Goal: Task Accomplishment & Management: Manage account settings

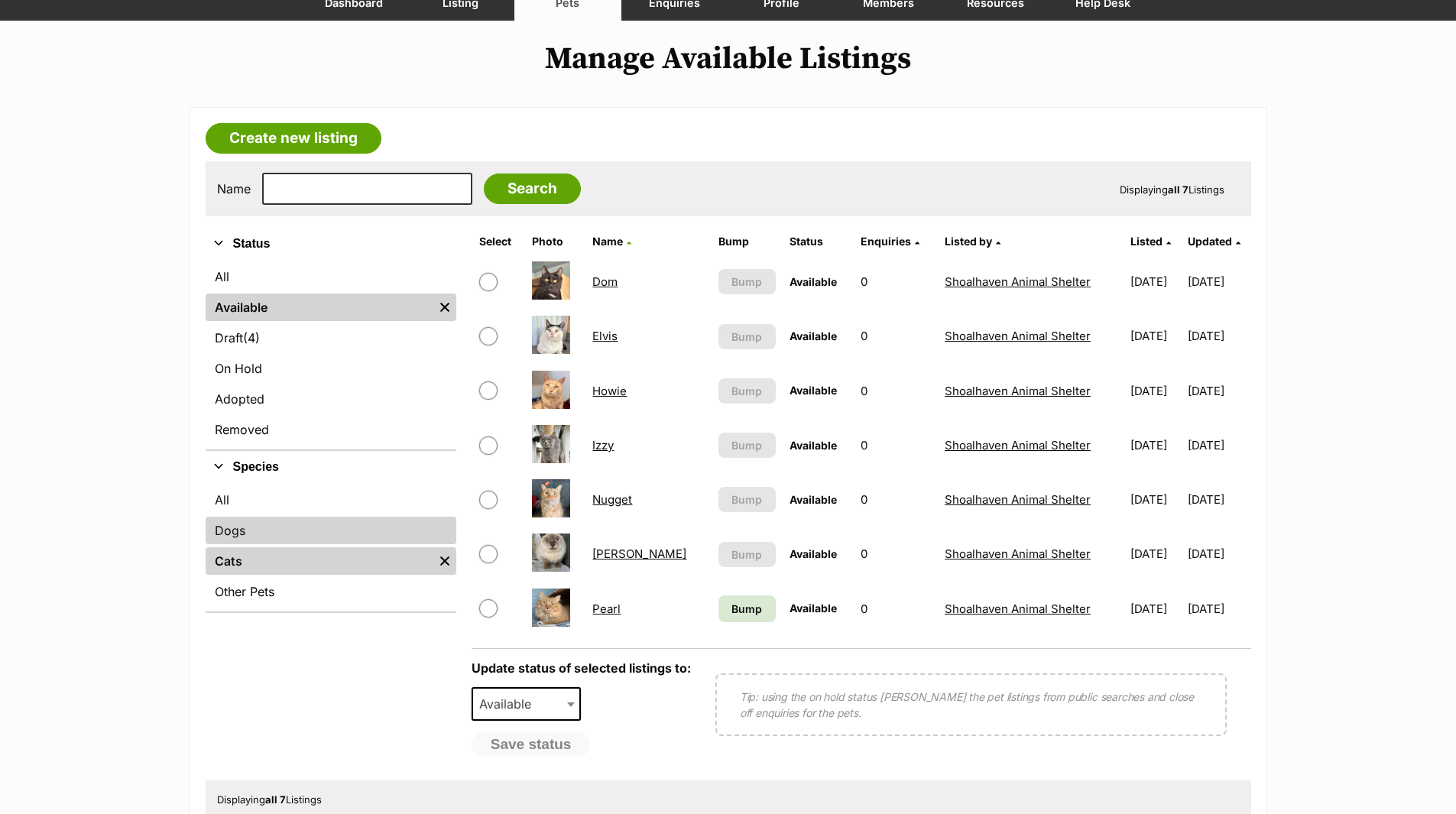
click at [221, 535] on link "Dogs" at bounding box center [331, 530] width 251 height 28
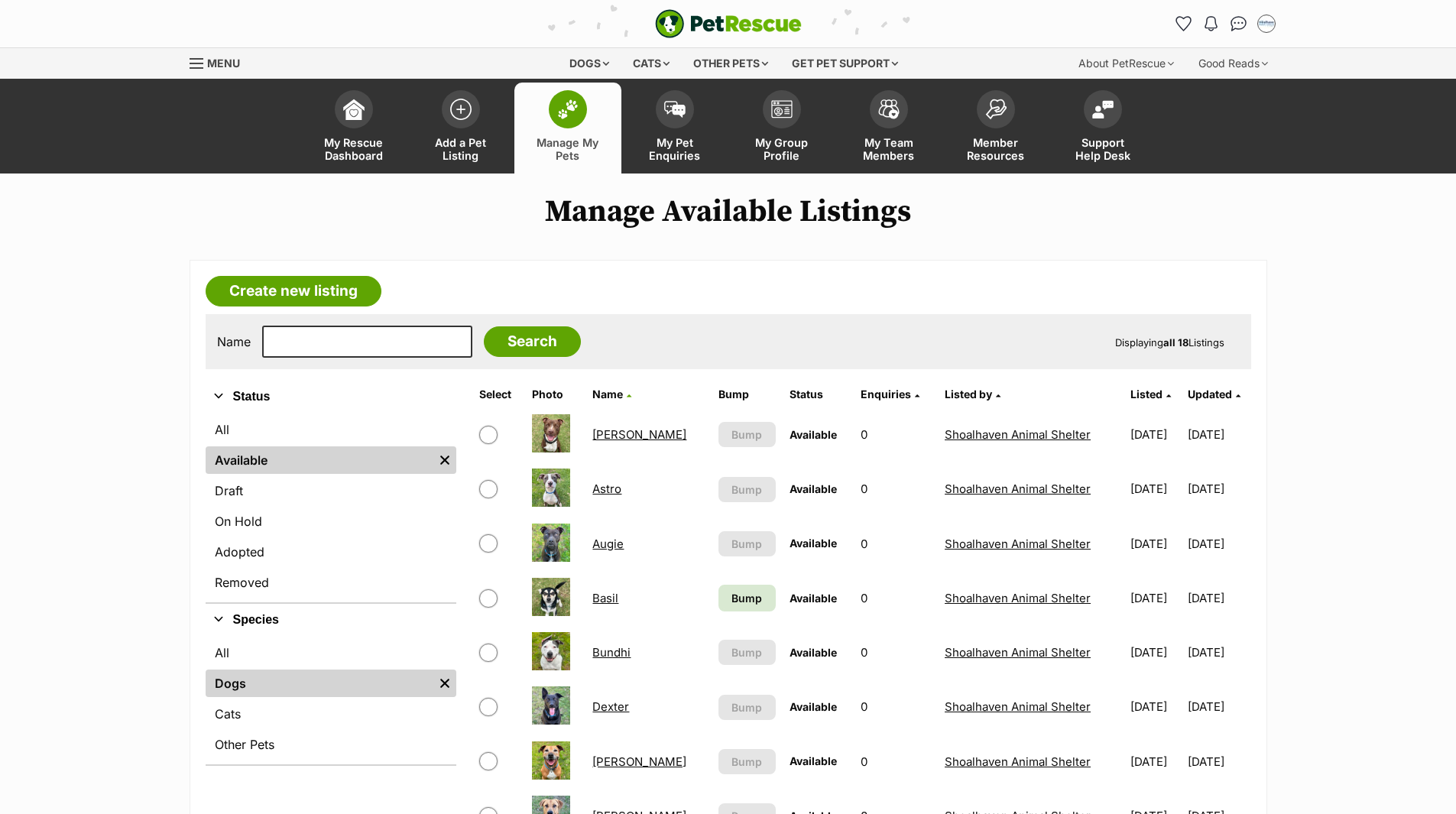
click at [605, 597] on link "Basil" at bounding box center [605, 598] width 26 height 14
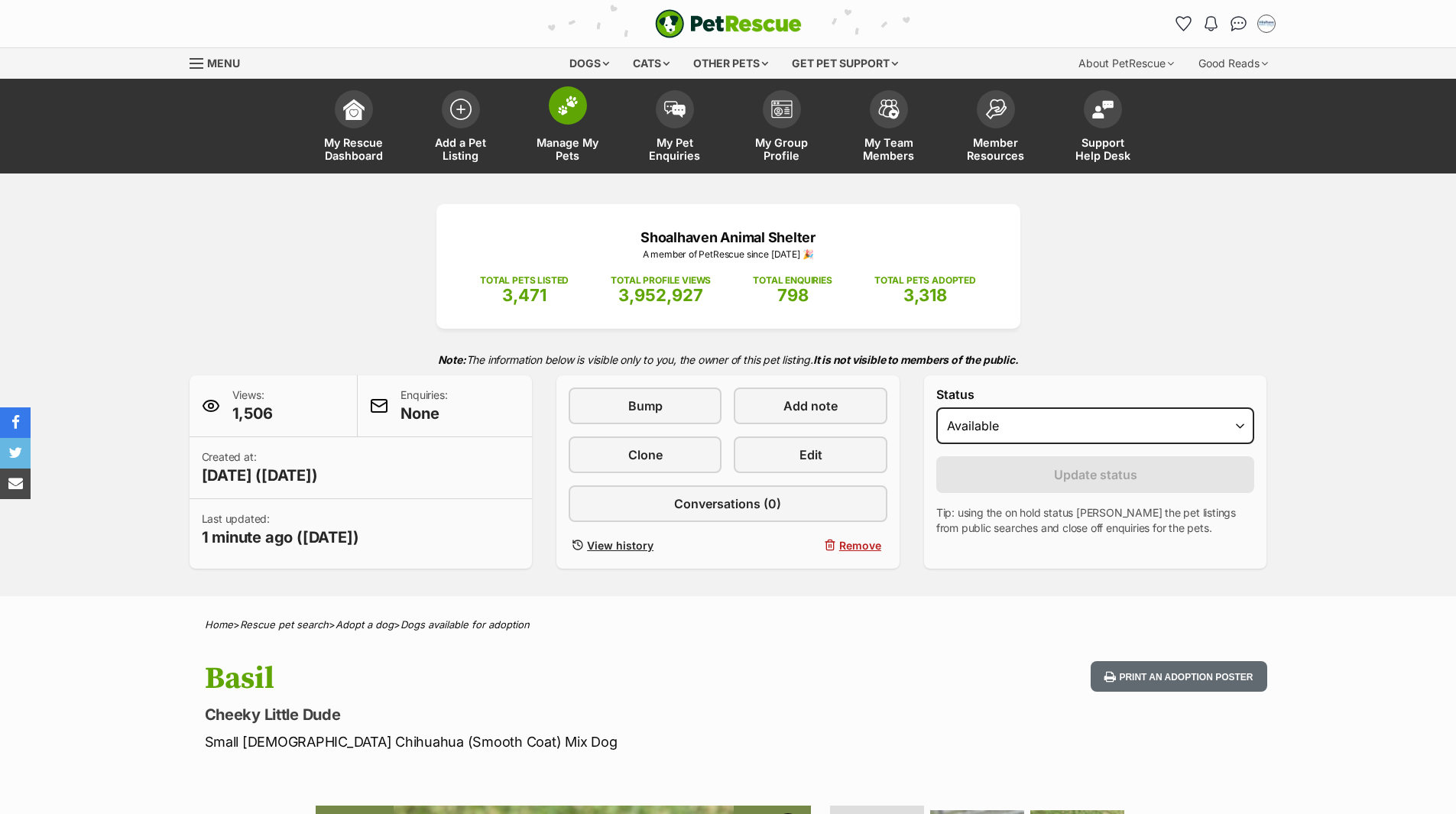
click at [564, 147] on span "Manage My Pets" at bounding box center [568, 148] width 69 height 26
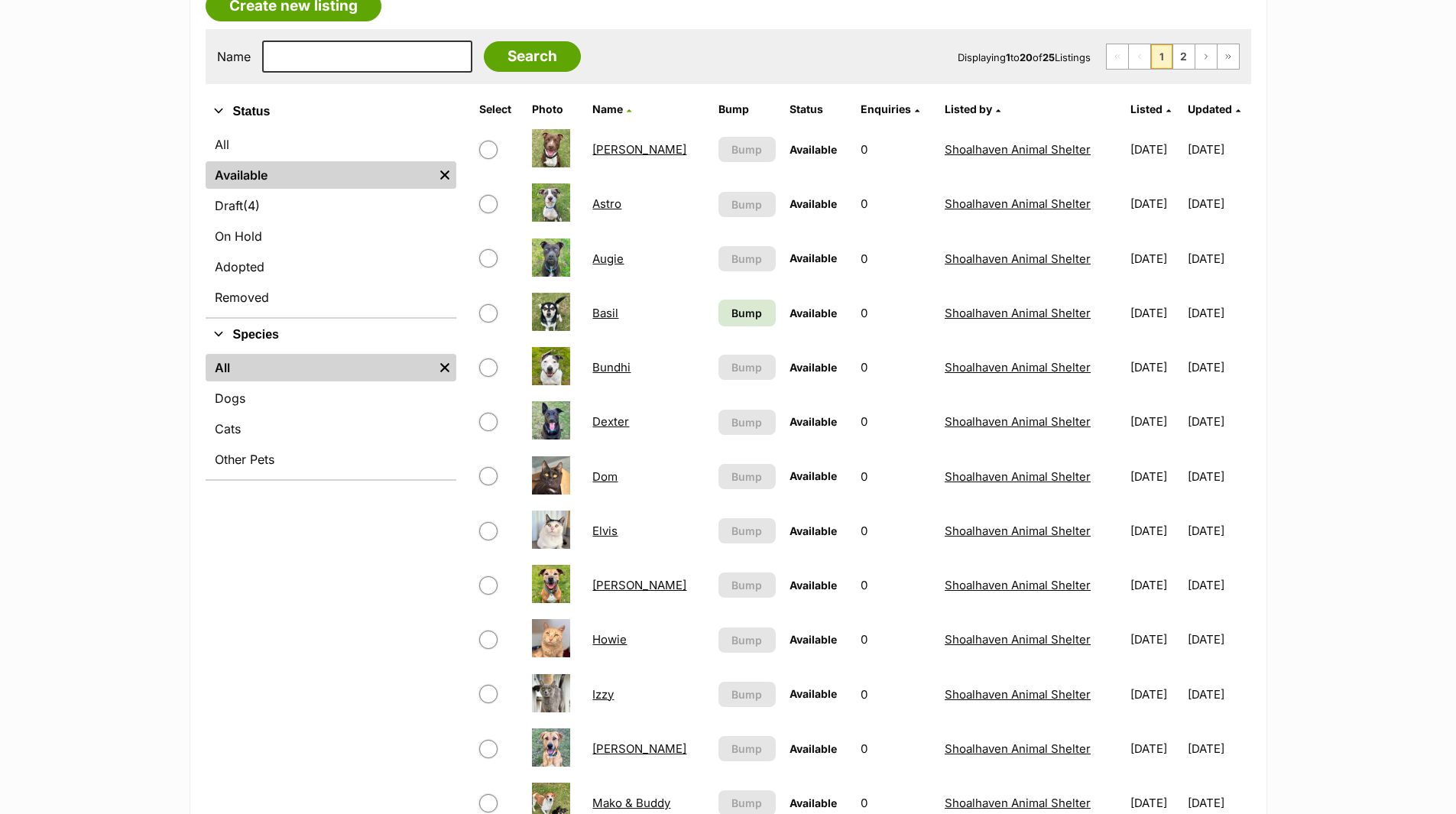
scroll to position [306, 0]
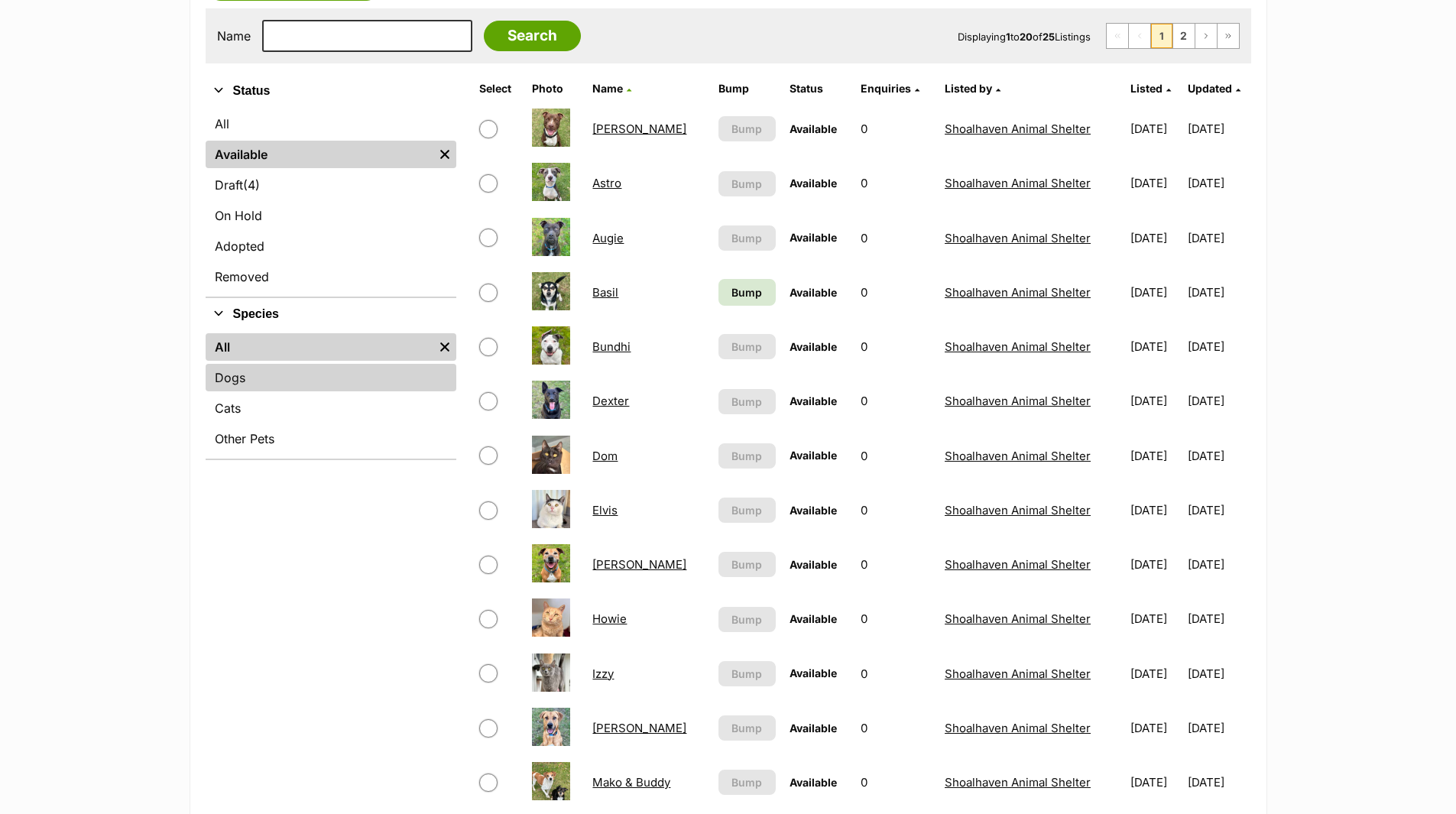
drag, startPoint x: 225, startPoint y: 384, endPoint x: 241, endPoint y: 384, distance: 16.0
click at [225, 384] on link "Dogs" at bounding box center [331, 377] width 251 height 28
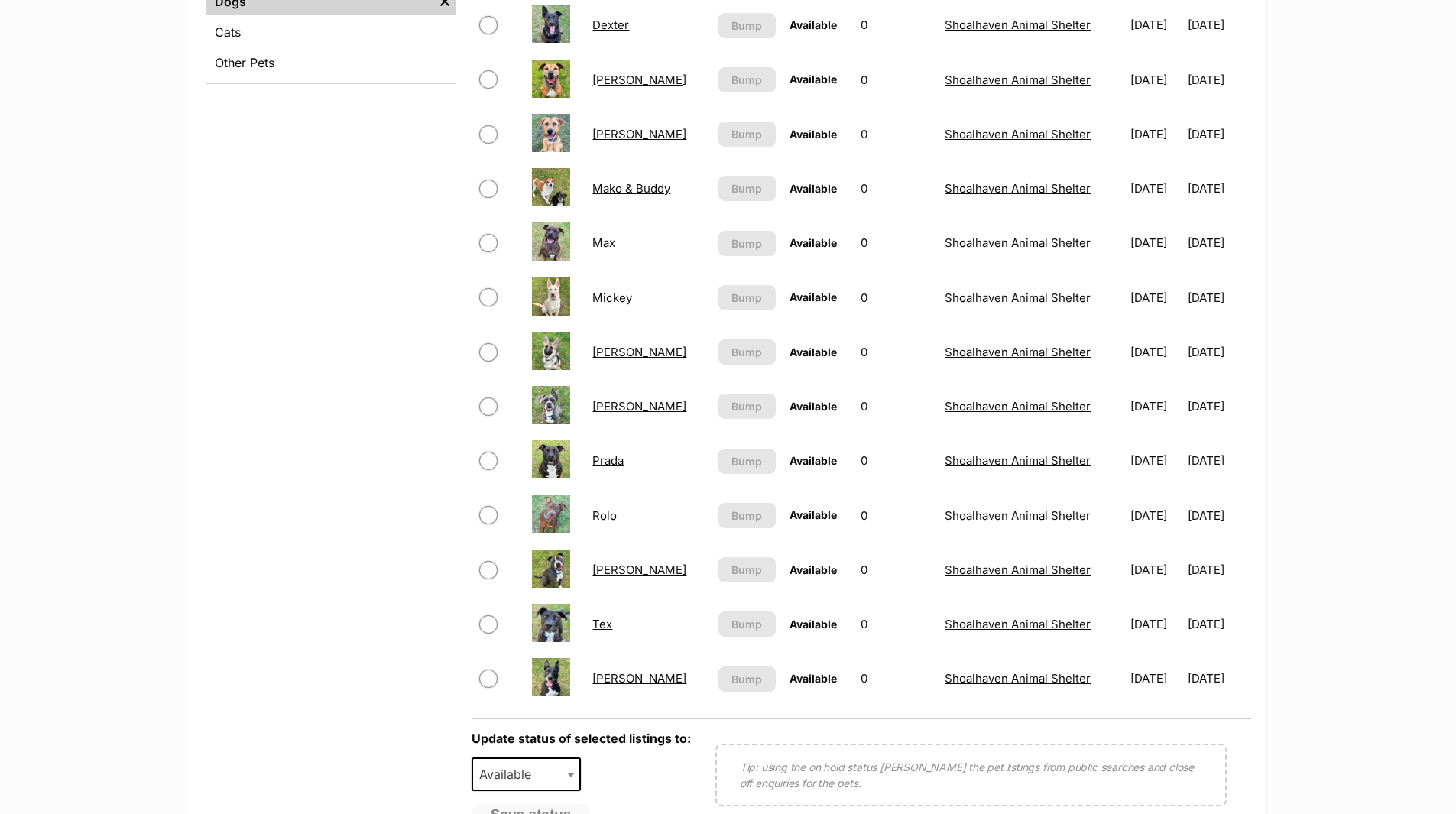
scroll to position [382, 0]
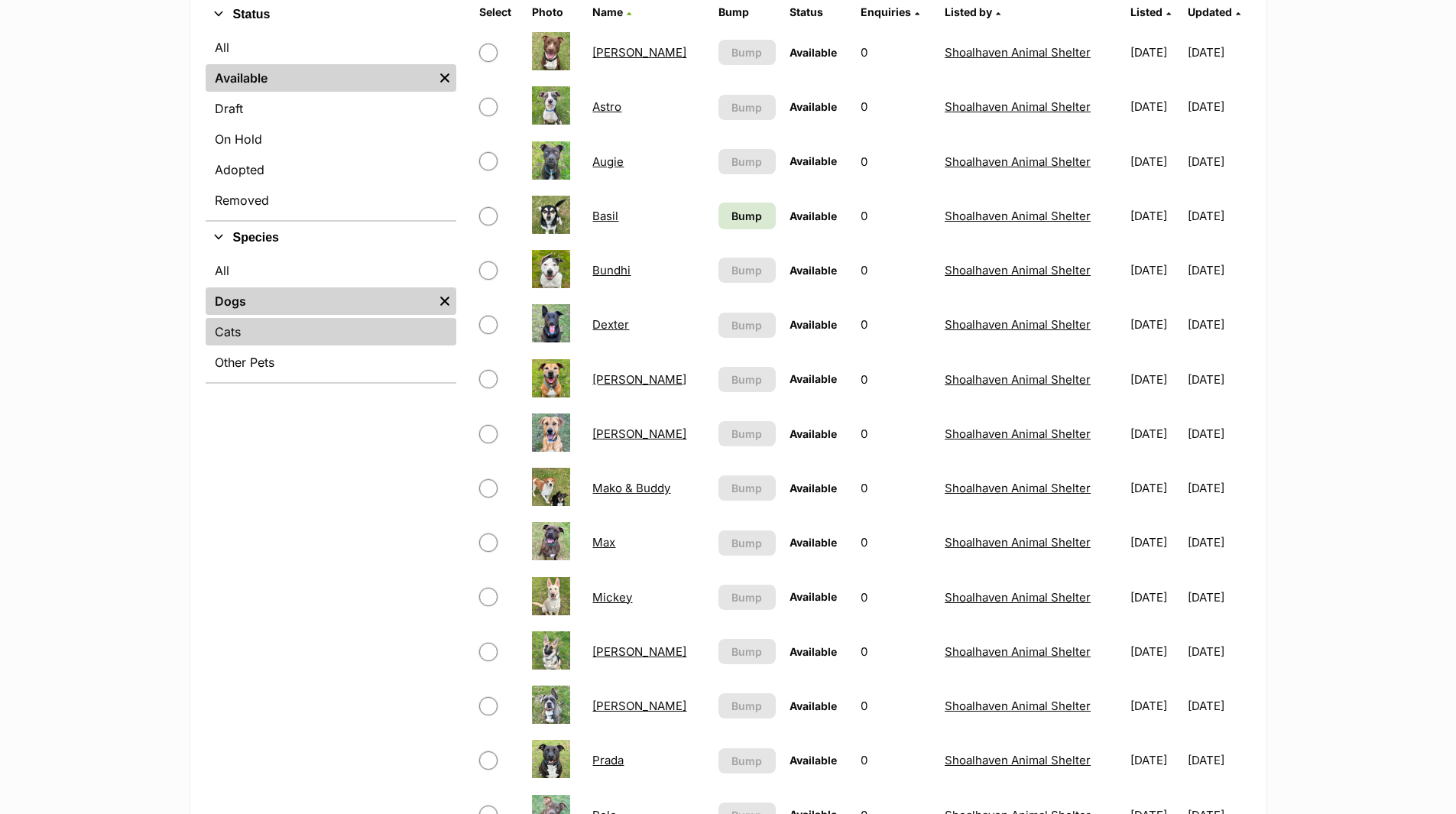
click at [222, 335] on link "Cats" at bounding box center [331, 332] width 251 height 28
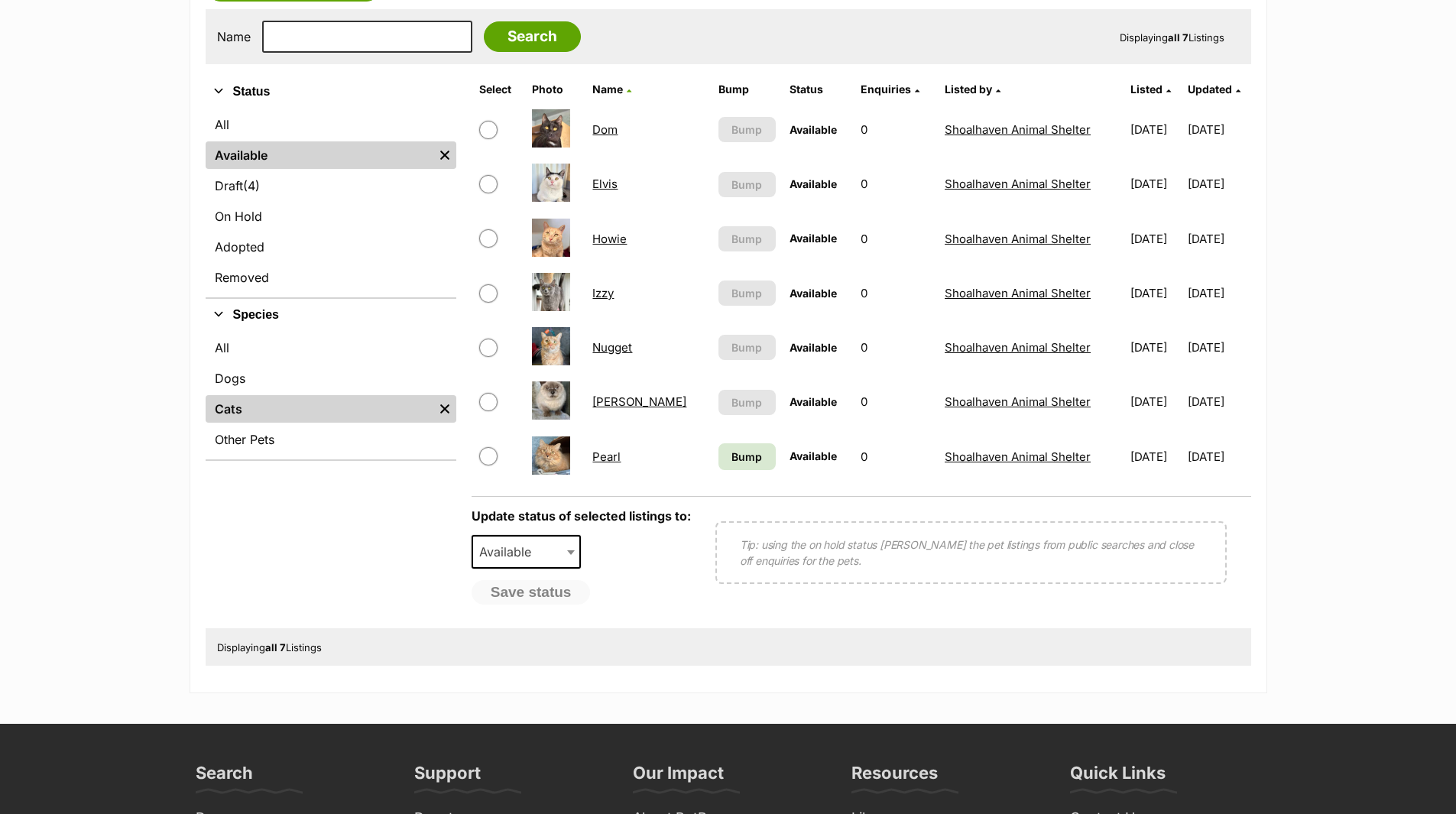
scroll to position [306, 0]
click at [230, 371] on link "Dogs" at bounding box center [331, 377] width 251 height 28
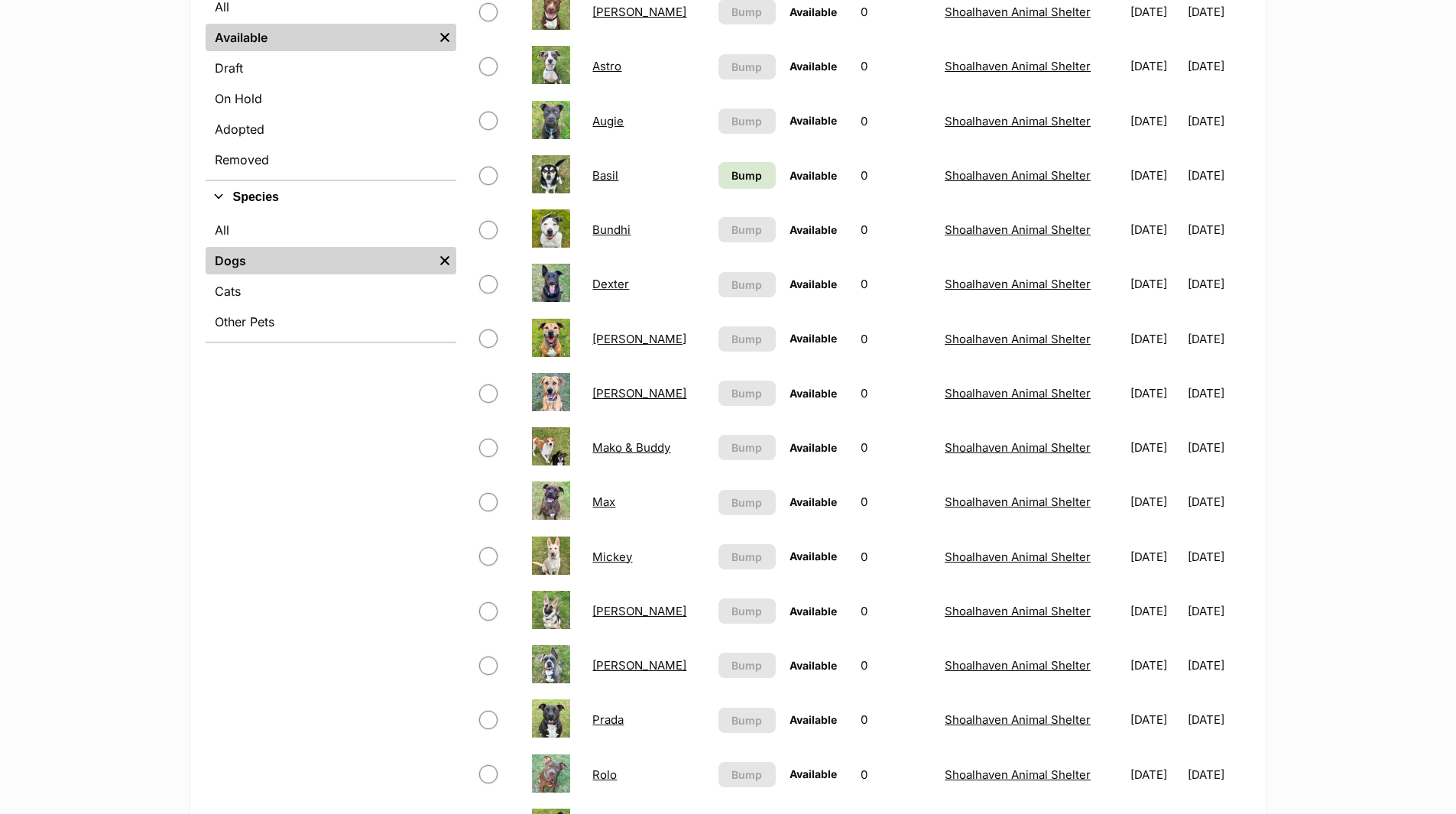
scroll to position [306, 0]
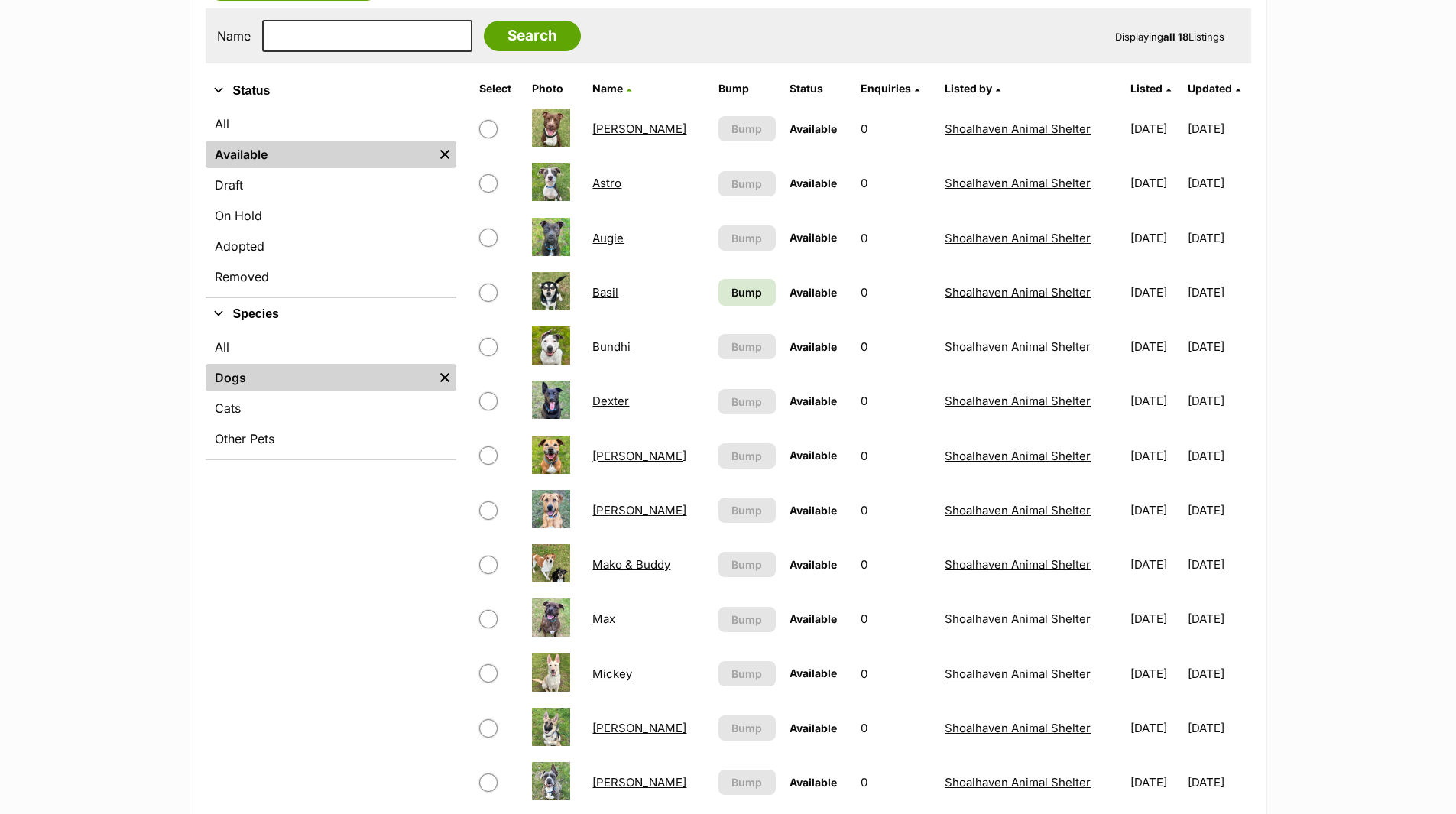
click at [606, 182] on link "Astro" at bounding box center [606, 183] width 29 height 14
drag, startPoint x: 604, startPoint y: 180, endPoint x: 625, endPoint y: 197, distance: 27.0
click at [604, 180] on link "Astro" at bounding box center [606, 183] width 29 height 14
click at [606, 296] on link "Basil" at bounding box center [605, 292] width 26 height 14
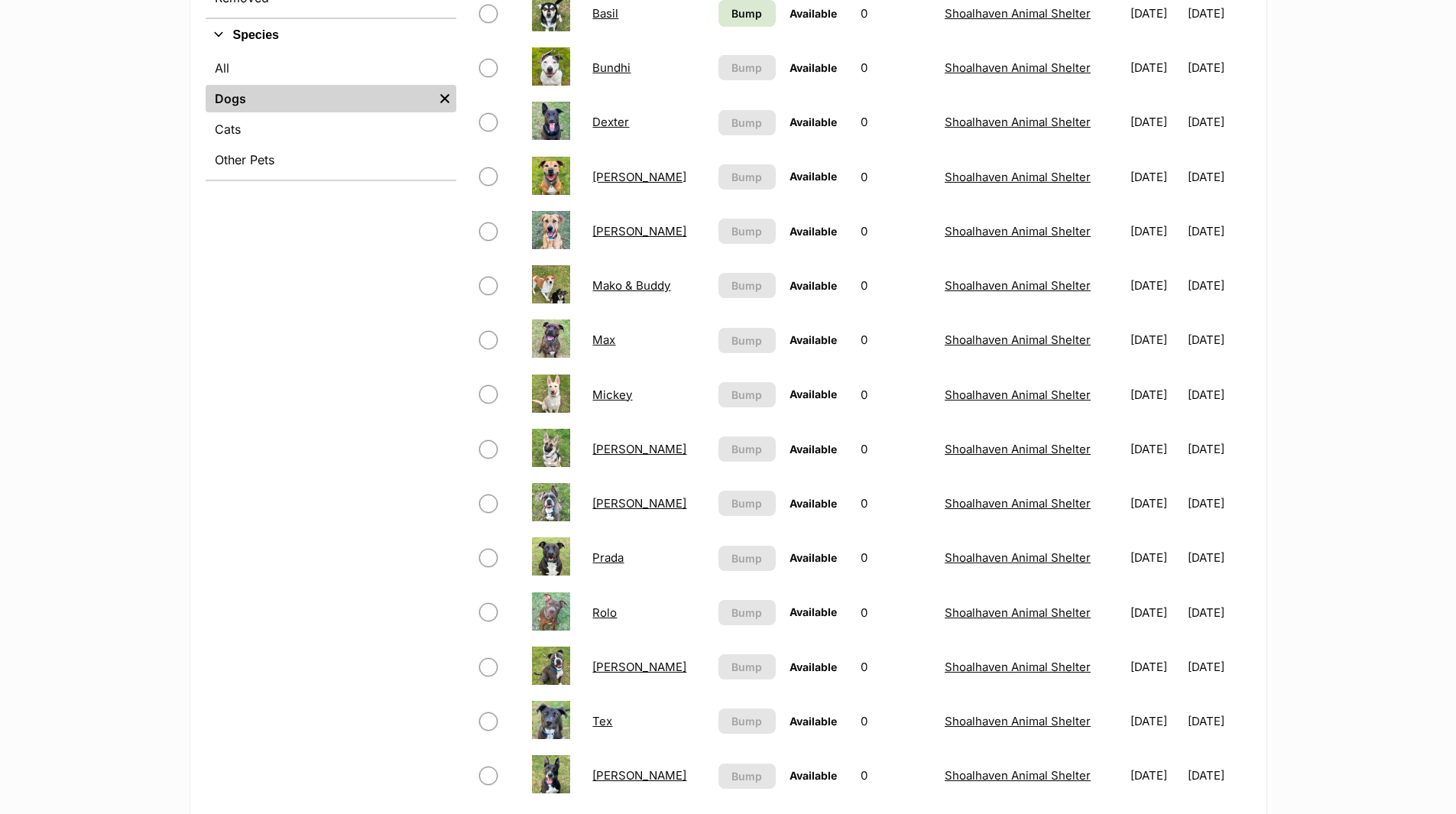
scroll to position [611, 0]
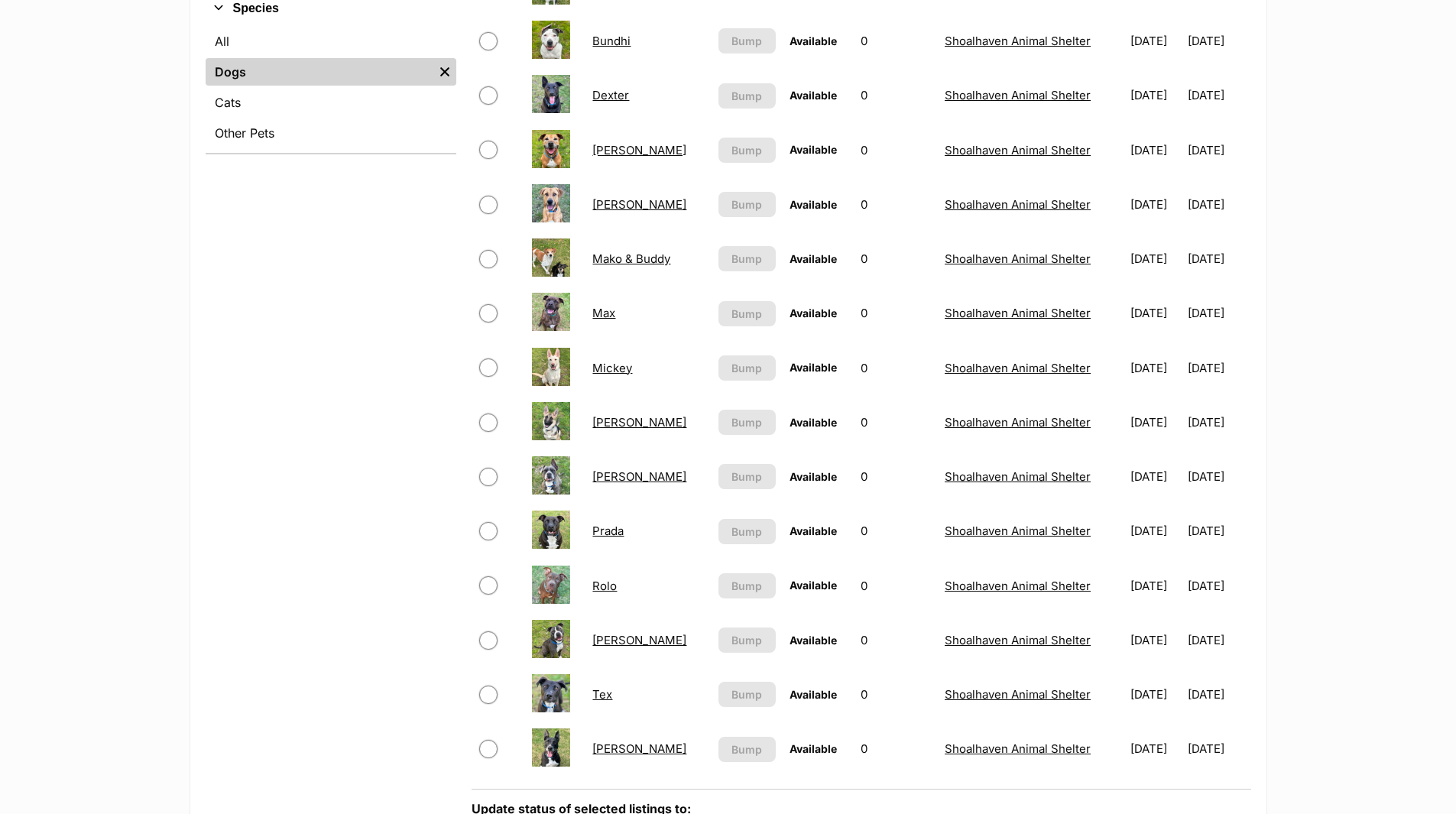
click at [598, 368] on link "Mickey" at bounding box center [612, 368] width 39 height 14
click at [619, 419] on link "Minnie" at bounding box center [639, 422] width 94 height 14
click at [616, 422] on link "Minnie" at bounding box center [639, 422] width 94 height 14
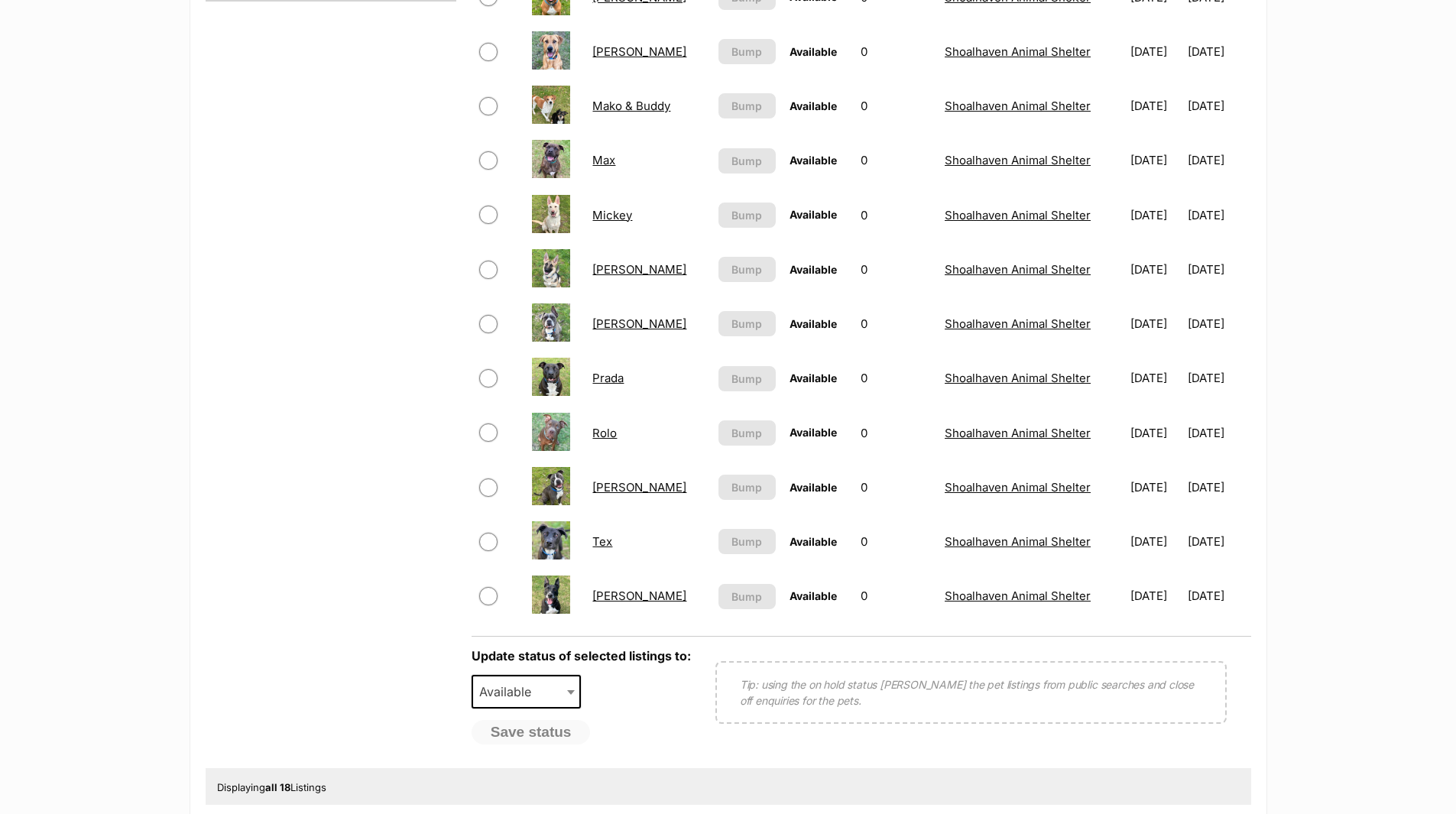
click at [604, 486] on link "Tate" at bounding box center [639, 487] width 94 height 14
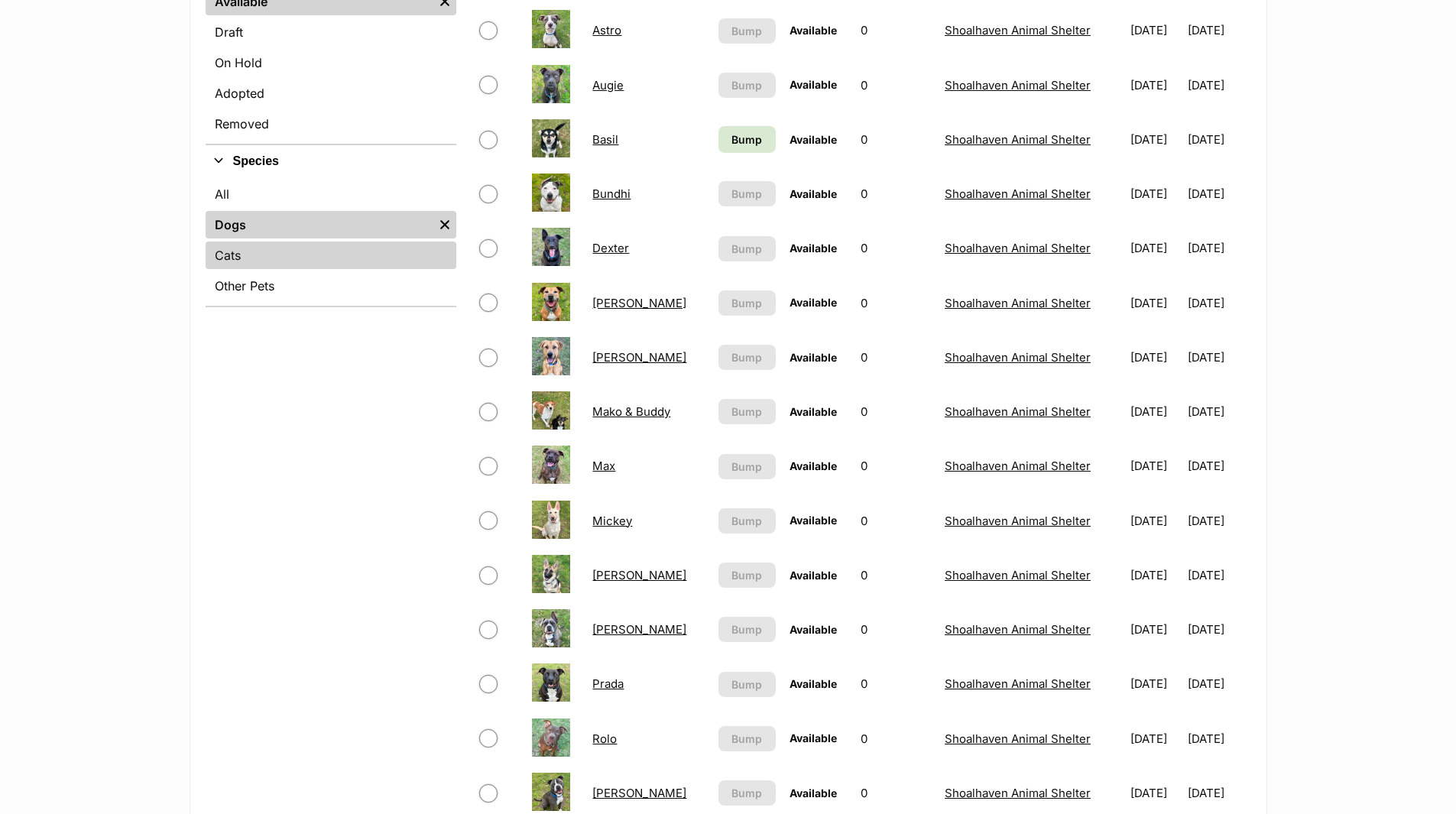
click at [229, 258] on link "Cats" at bounding box center [331, 255] width 251 height 28
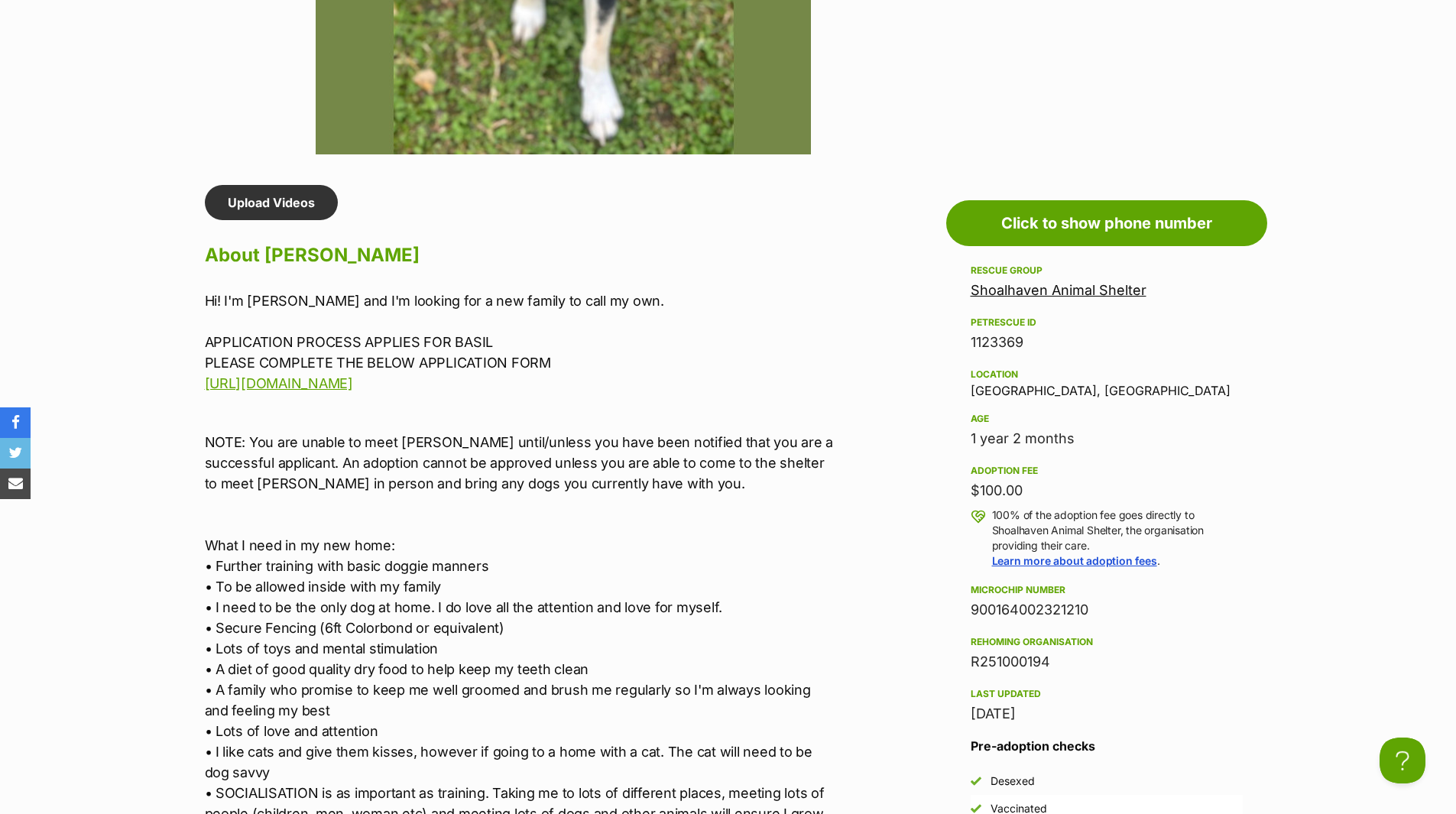
drag, startPoint x: 144, startPoint y: 2, endPoint x: 132, endPoint y: 69, distance: 68.1
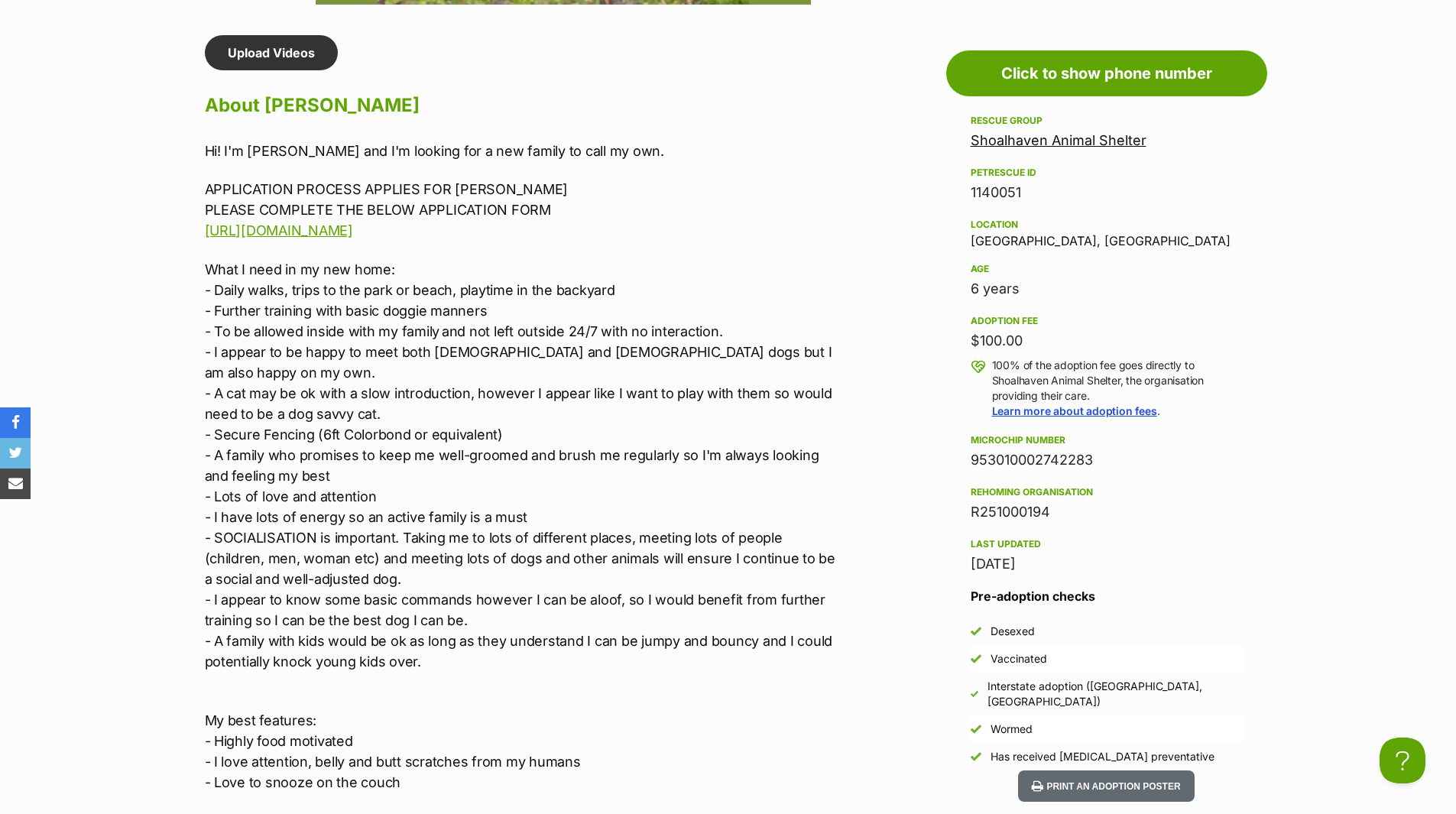
scroll to position [1300, 0]
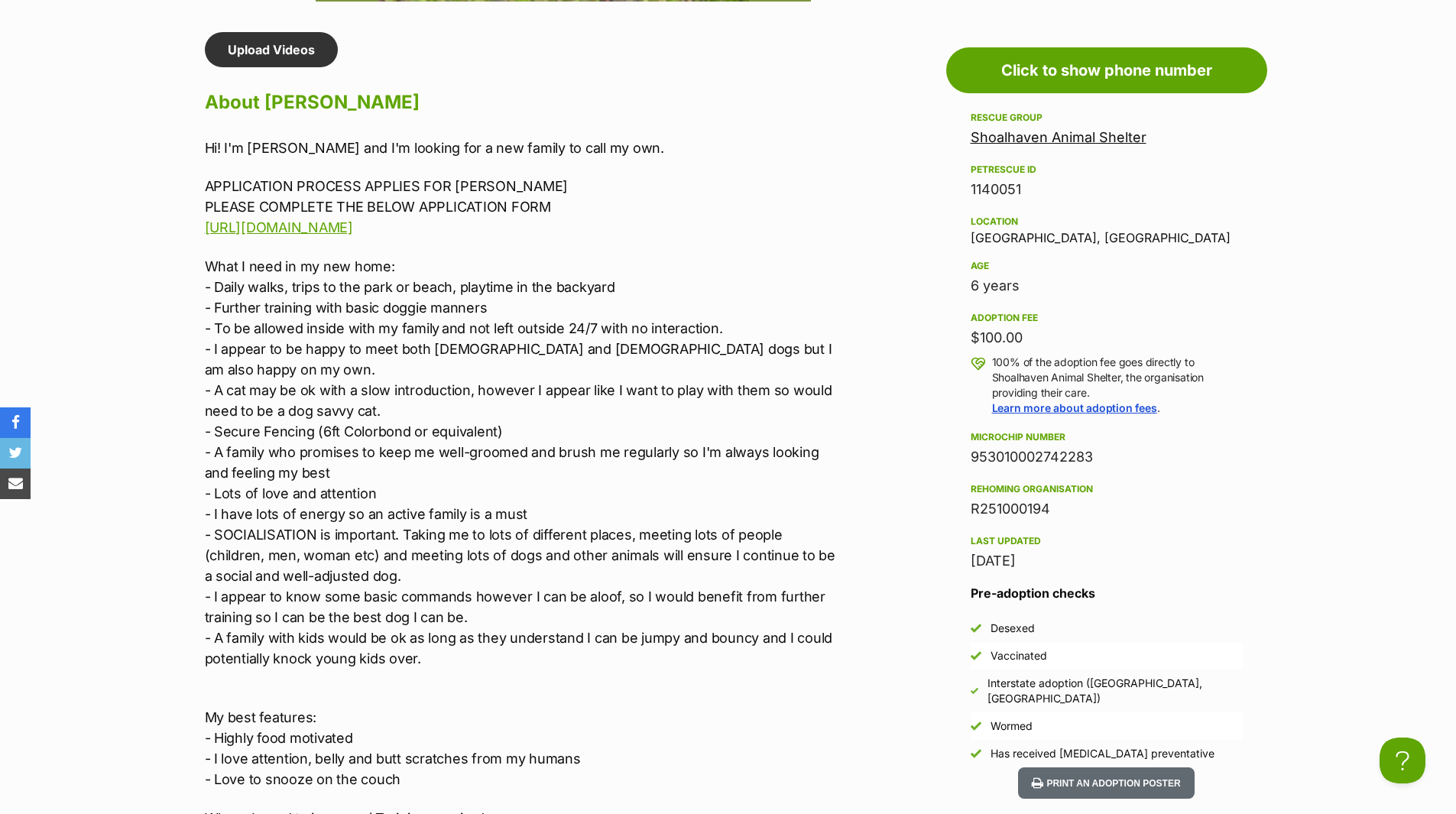
drag, startPoint x: 164, startPoint y: 0, endPoint x: 69, endPoint y: 87, distance: 128.8
click at [69, 87] on section "Shoalhaven Animal Shelter A member of PetRescue since 2018 🎉 TOTAL PETS LISTED …" at bounding box center [728, 280] width 1456 height 2812
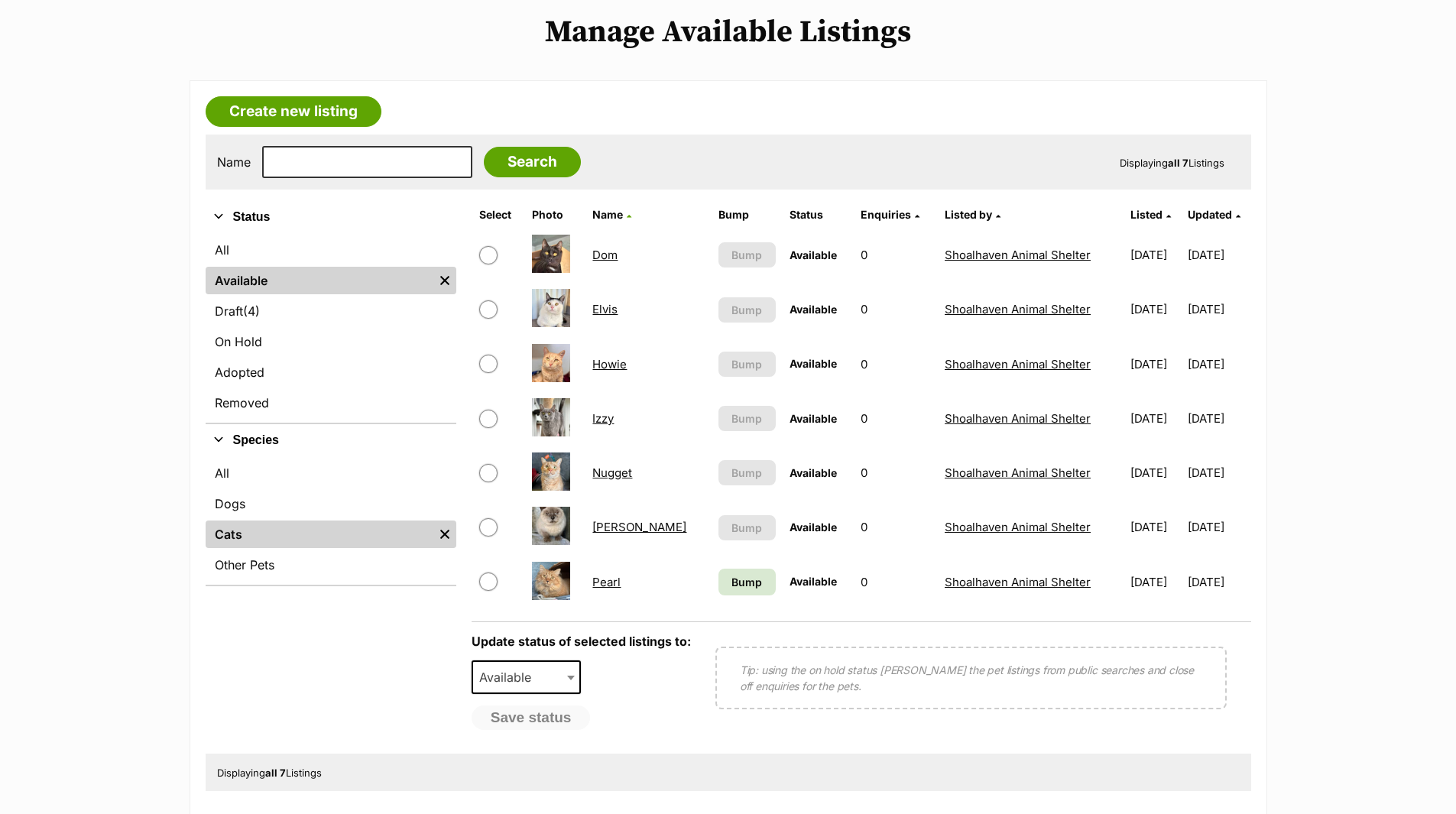
scroll to position [229, 0]
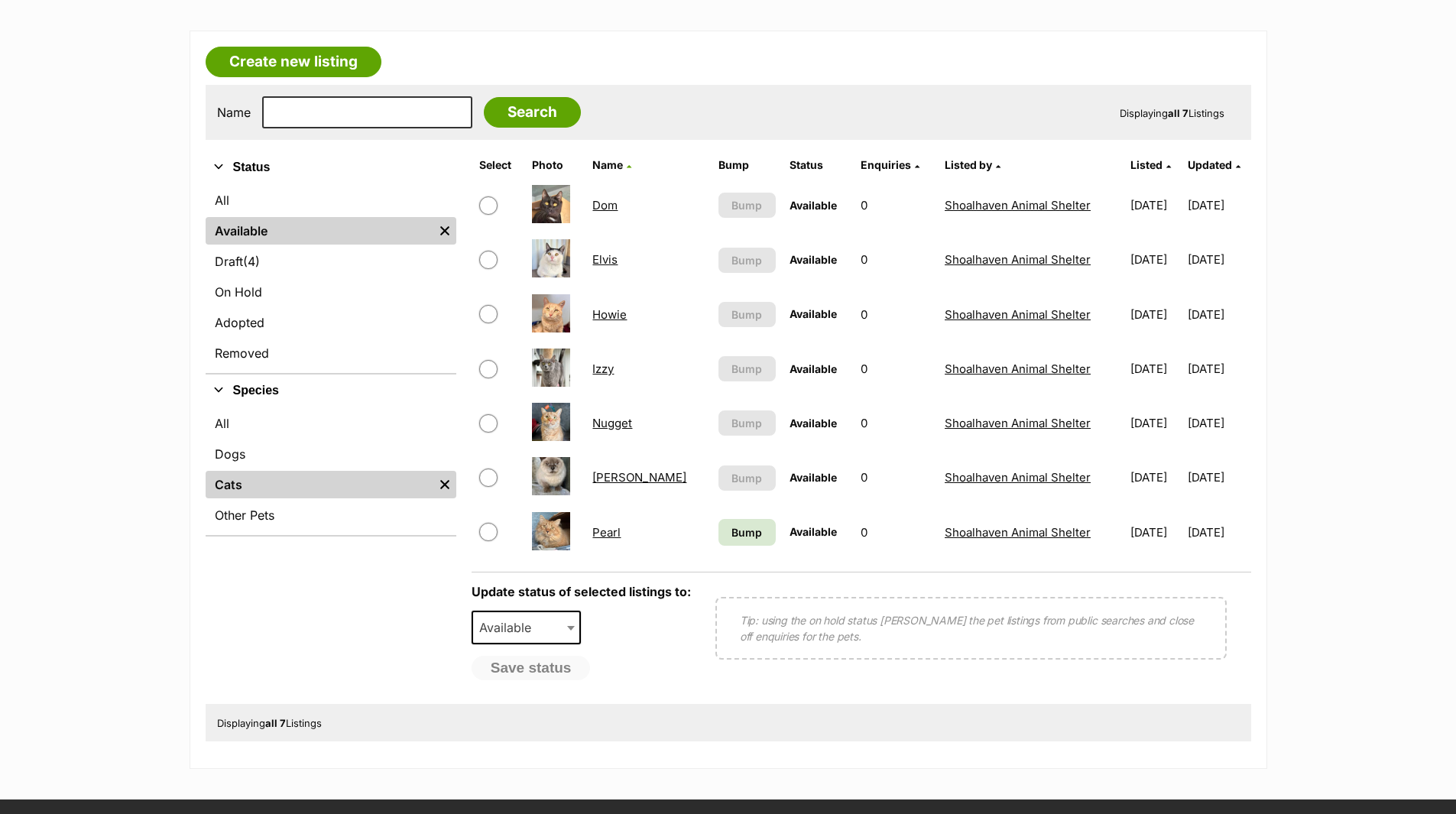
drag, startPoint x: 599, startPoint y: 370, endPoint x: 675, endPoint y: 371, distance: 76.0
click at [599, 370] on link "Izzy" at bounding box center [602, 369] width 21 height 14
click at [604, 531] on link "Pearl" at bounding box center [606, 532] width 28 height 14
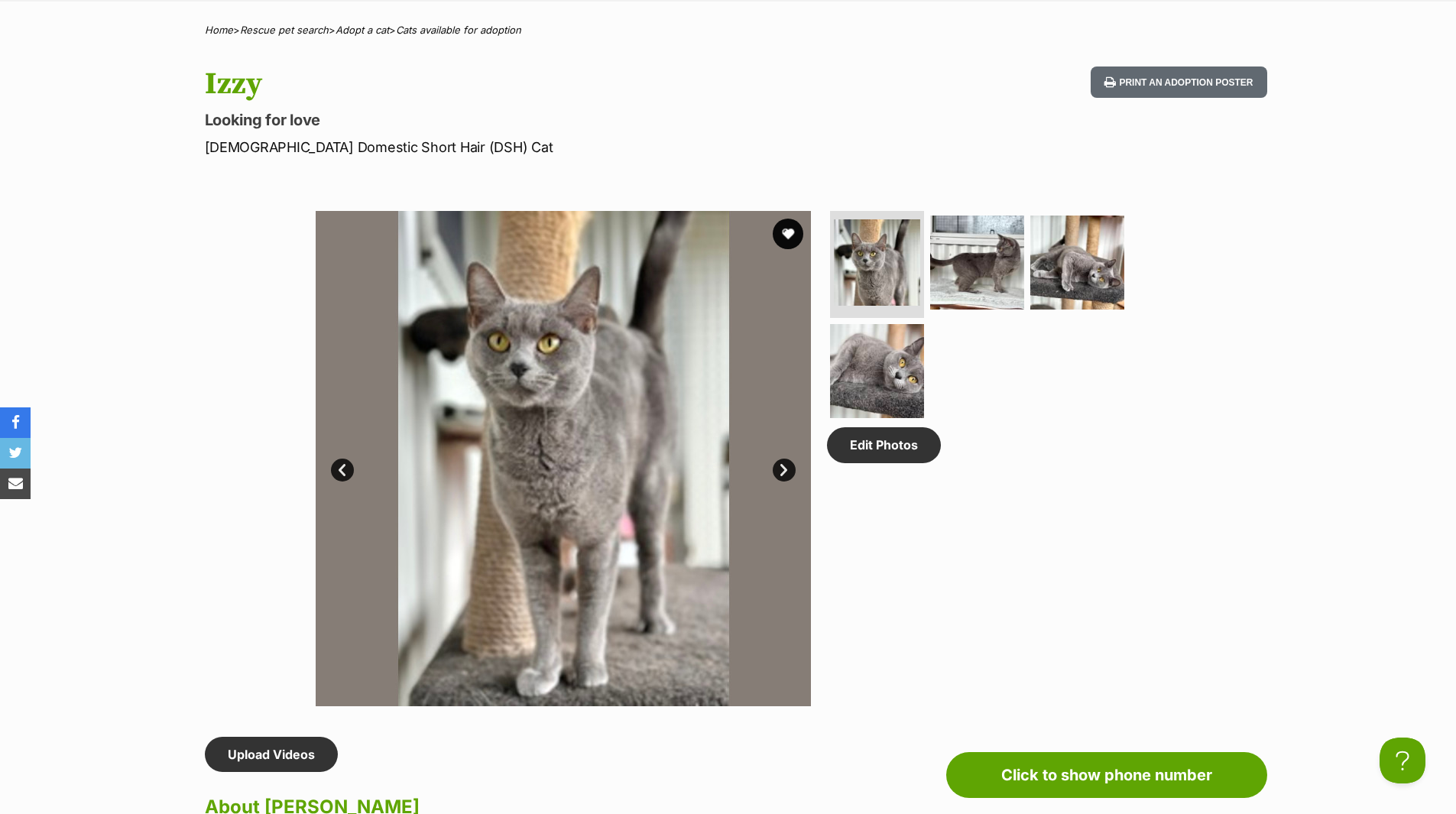
scroll to position [306, 0]
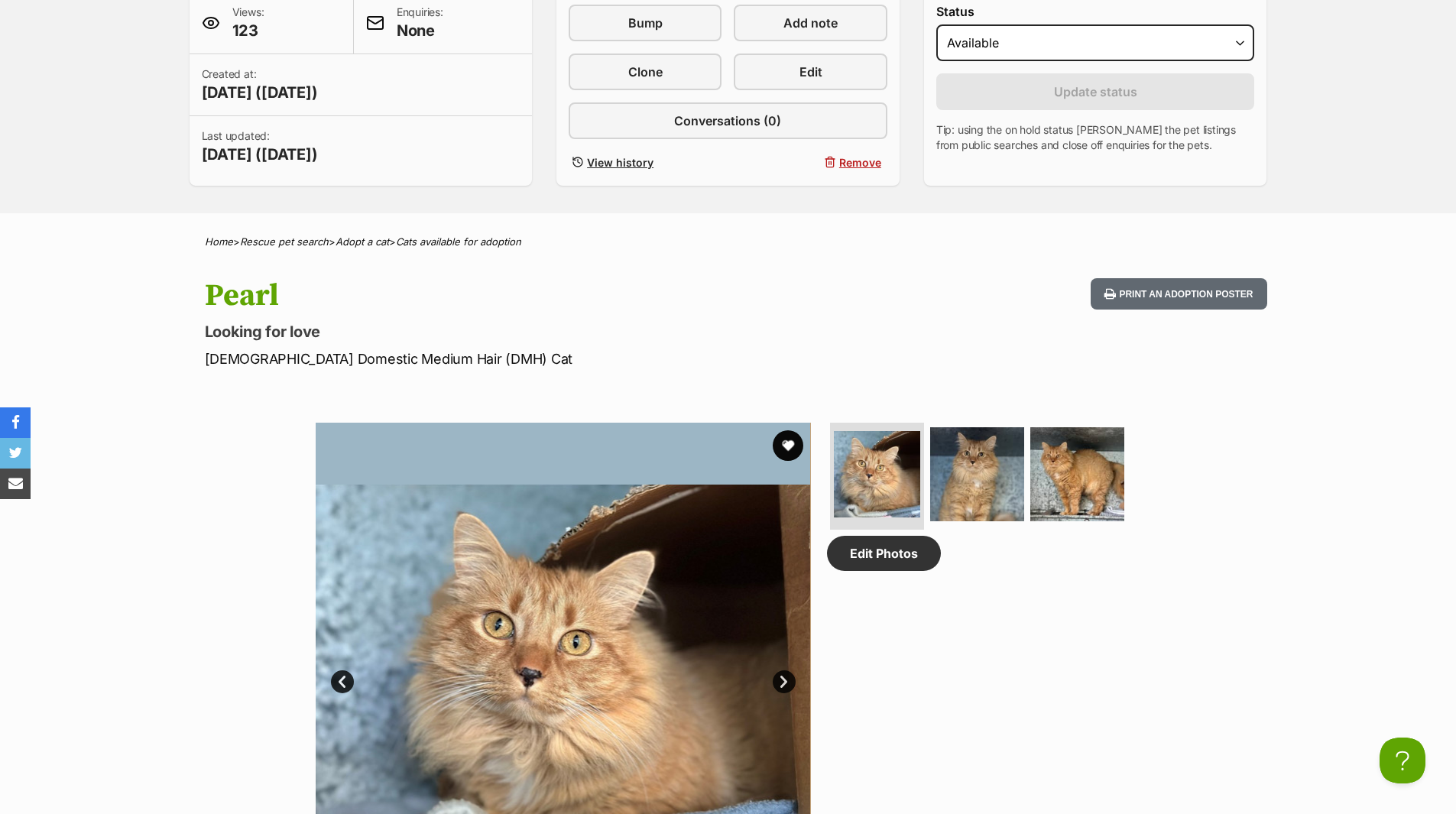
scroll to position [382, 0]
drag, startPoint x: 1439, startPoint y: 6, endPoint x: 89, endPoint y: 70, distance: 1351.5
click at [89, 70] on div "Shoalhaven Animal Shelter A member of PetRescue since 2018 🎉 TOTAL PETS LISTED …" at bounding box center [728, 2] width 1456 height 422
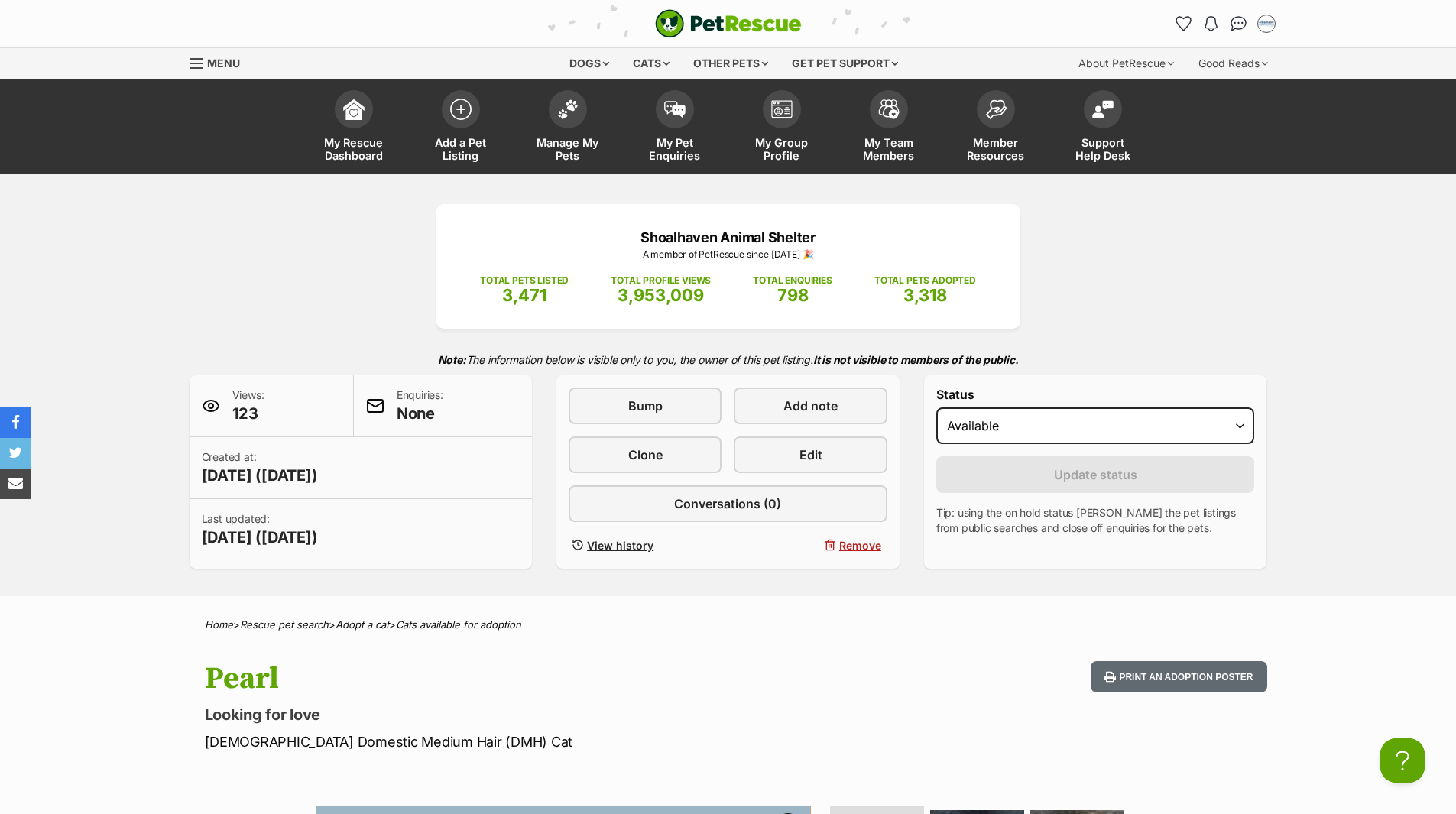
scroll to position [0, 0]
click at [557, 144] on span "Manage My Pets" at bounding box center [568, 148] width 69 height 26
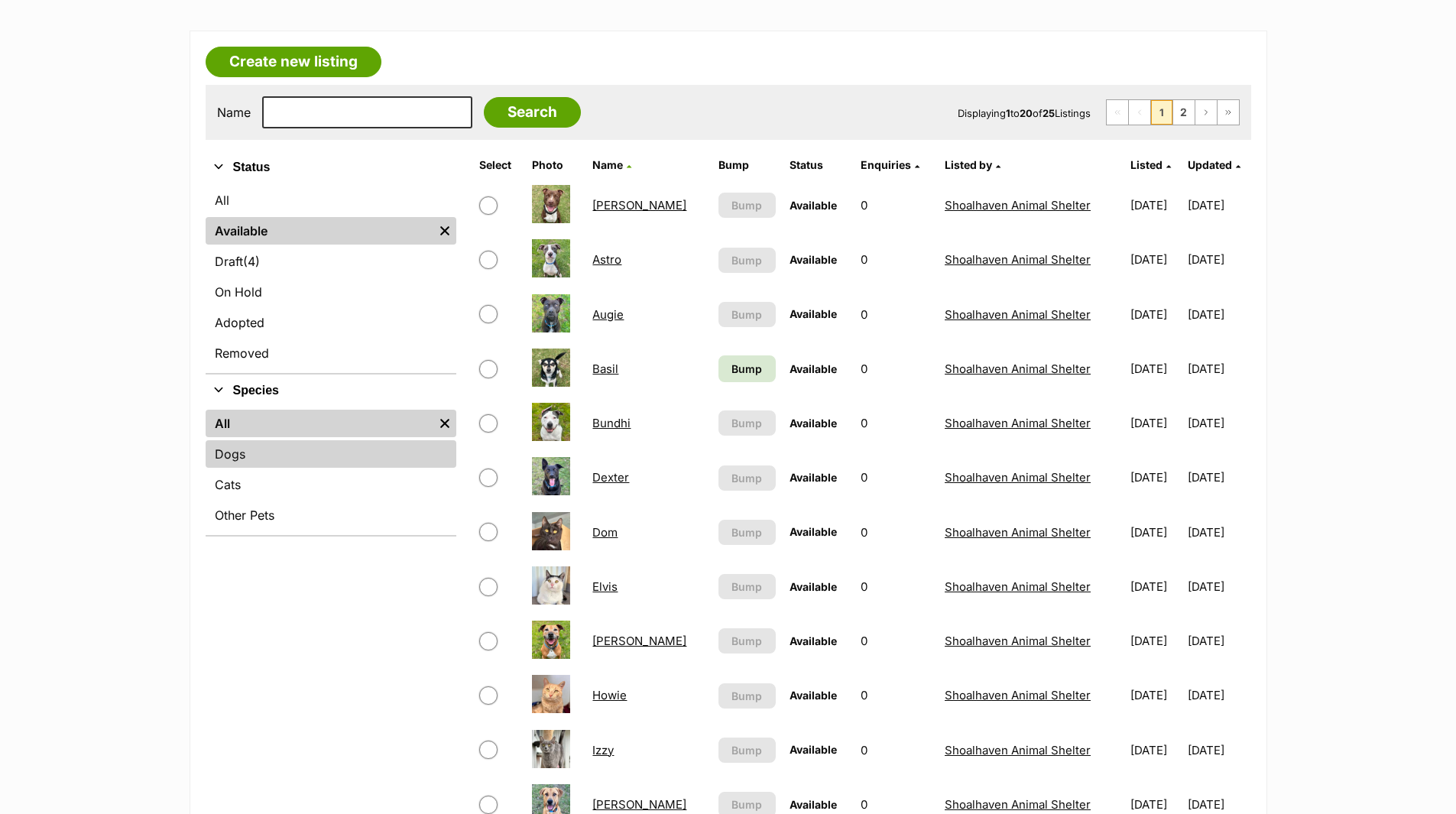
click at [232, 456] on link "Dogs" at bounding box center [331, 454] width 251 height 28
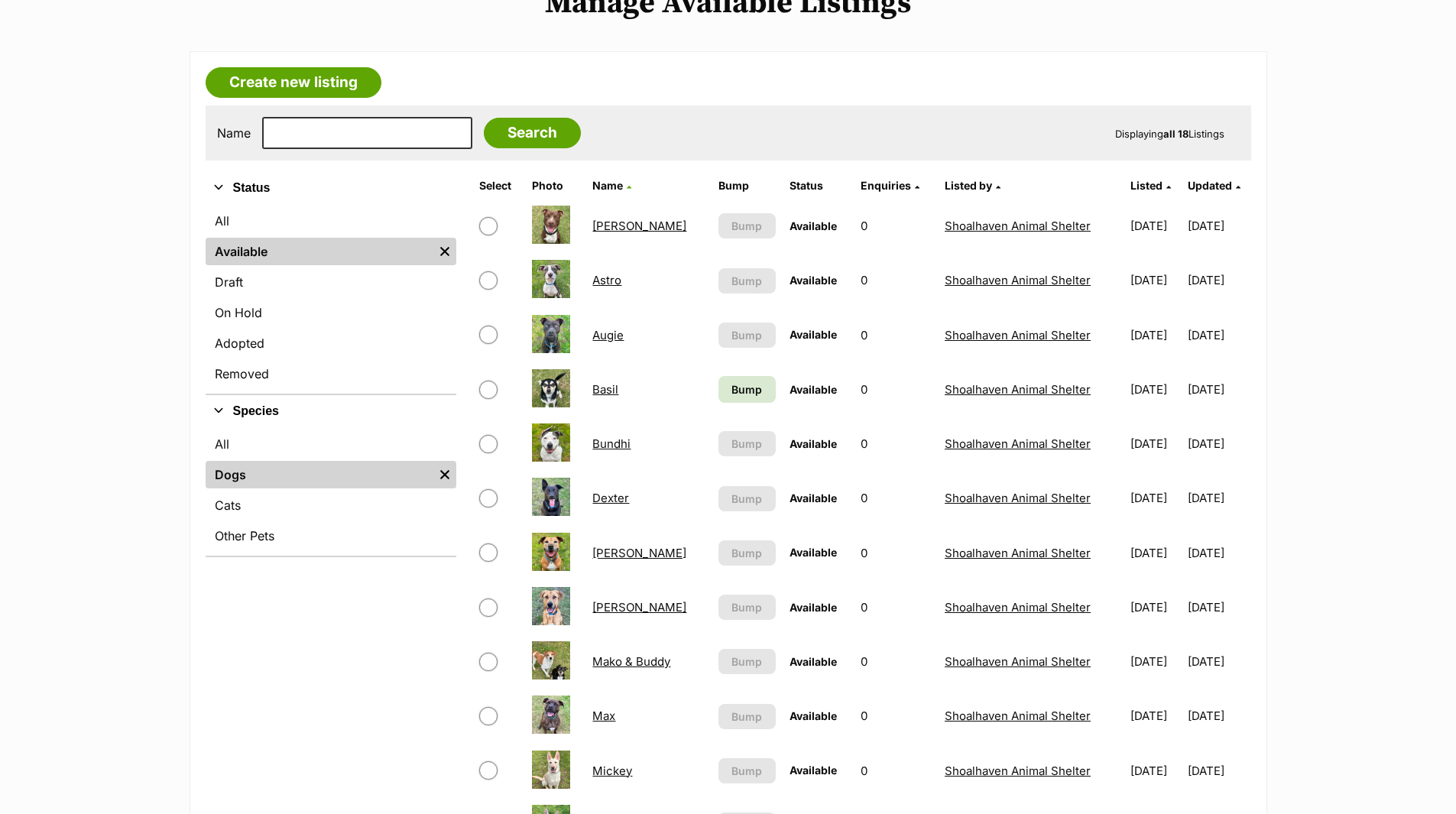
scroll to position [229, 0]
